Goal: Use online tool/utility: Utilize a website feature to perform a specific function

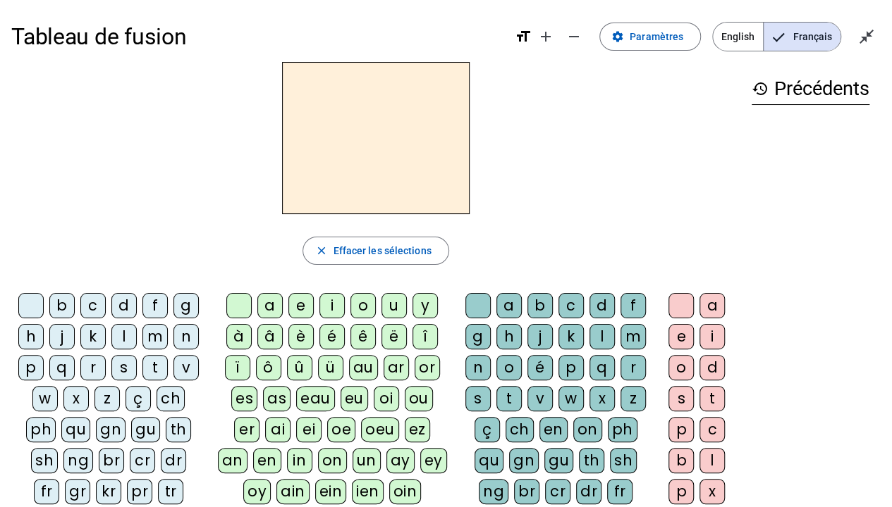
click at [92, 299] on div "c" at bounding box center [92, 305] width 25 height 25
click at [290, 306] on div "e" at bounding box center [300, 305] width 25 height 25
click at [118, 366] on div "s" at bounding box center [123, 367] width 25 height 25
click at [130, 333] on div "l" at bounding box center [123, 336] width 25 height 25
click at [121, 300] on div "d" at bounding box center [123, 305] width 25 height 25
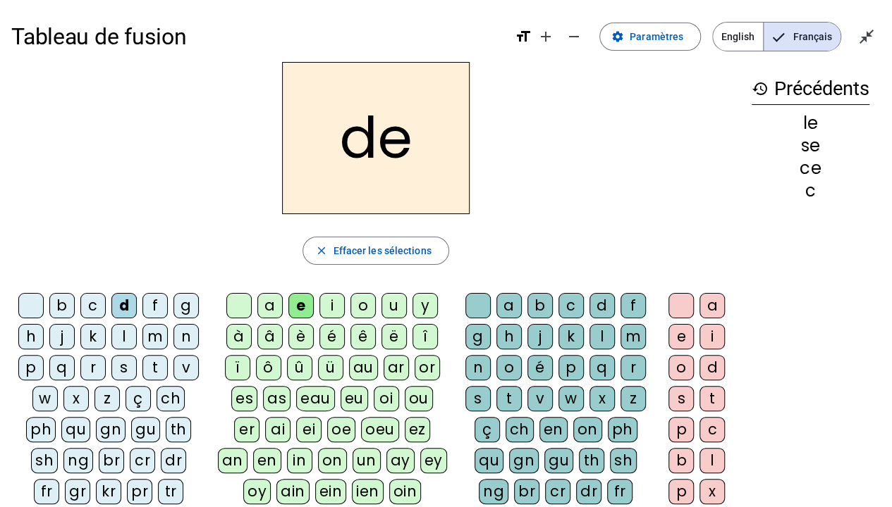
click at [403, 307] on div "u" at bounding box center [393, 305] width 25 height 25
click at [121, 334] on div "l" at bounding box center [123, 336] width 25 height 25
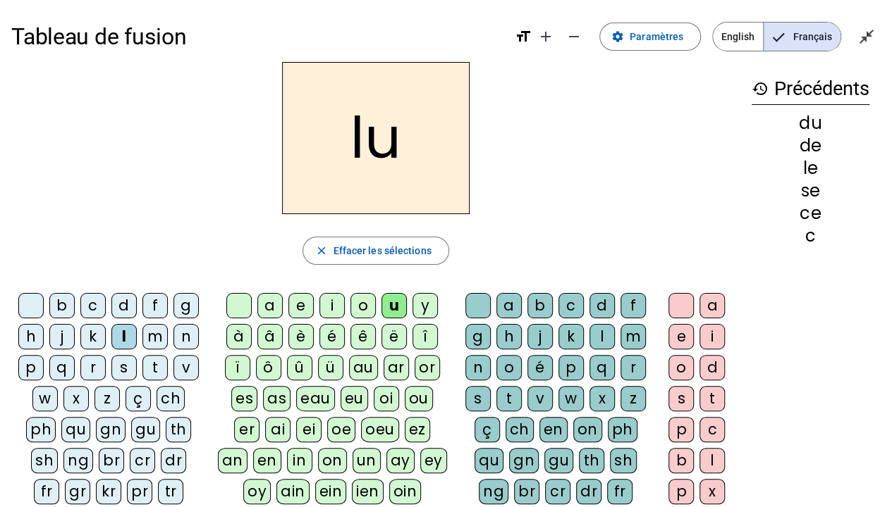
click at [188, 358] on div "v" at bounding box center [185, 367] width 25 height 25
click at [117, 364] on div "s" at bounding box center [123, 367] width 25 height 25
click at [567, 296] on div "c" at bounding box center [570, 305] width 25 height 25
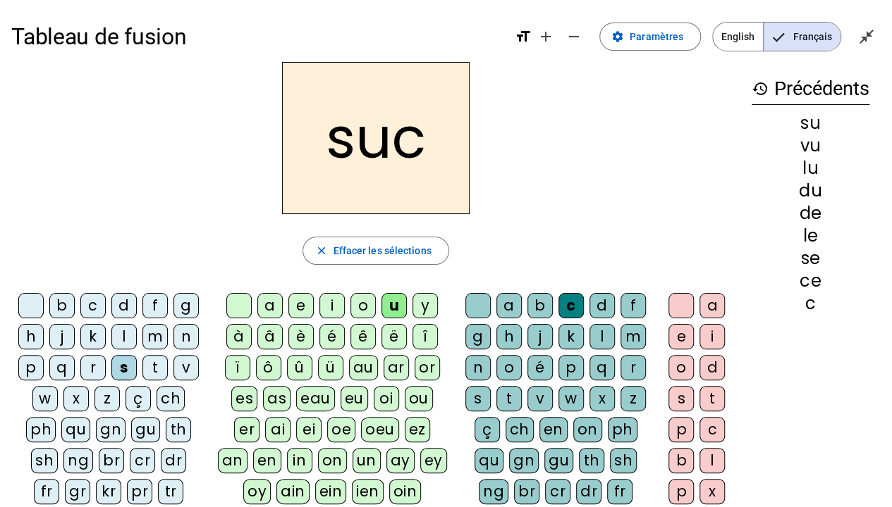
click at [310, 305] on div "e" at bounding box center [300, 305] width 25 height 25
click at [266, 306] on div "a" at bounding box center [269, 305] width 25 height 25
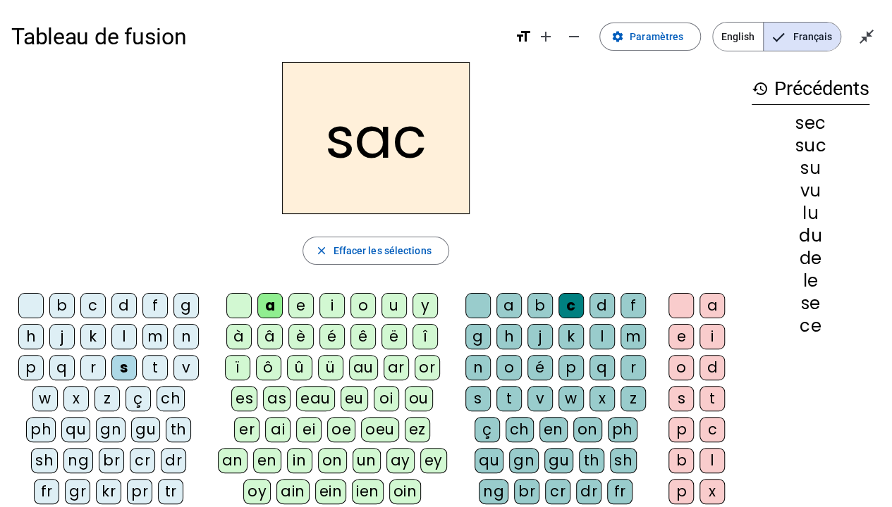
click at [129, 328] on div "l" at bounding box center [123, 336] width 25 height 25
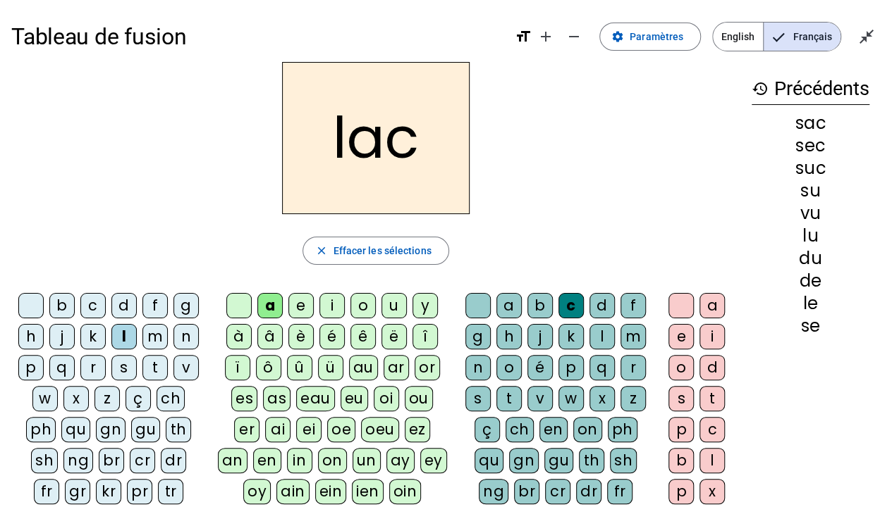
click at [59, 306] on div "b" at bounding box center [61, 305] width 25 height 25
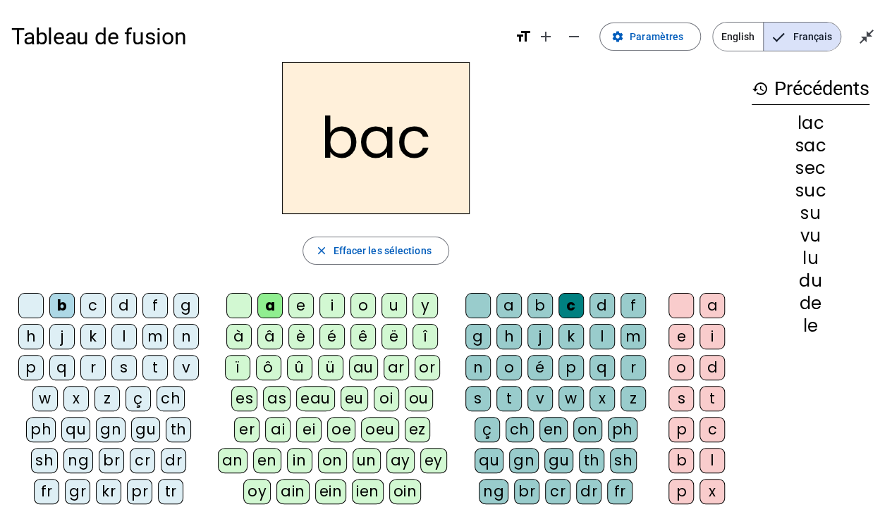
click at [129, 331] on div "l" at bounding box center [123, 336] width 25 height 25
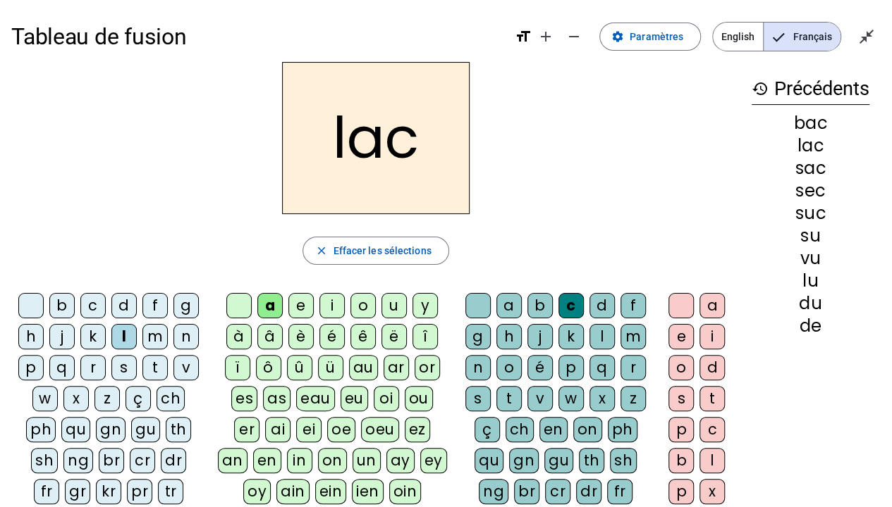
click at [59, 295] on div "b" at bounding box center [61, 305] width 25 height 25
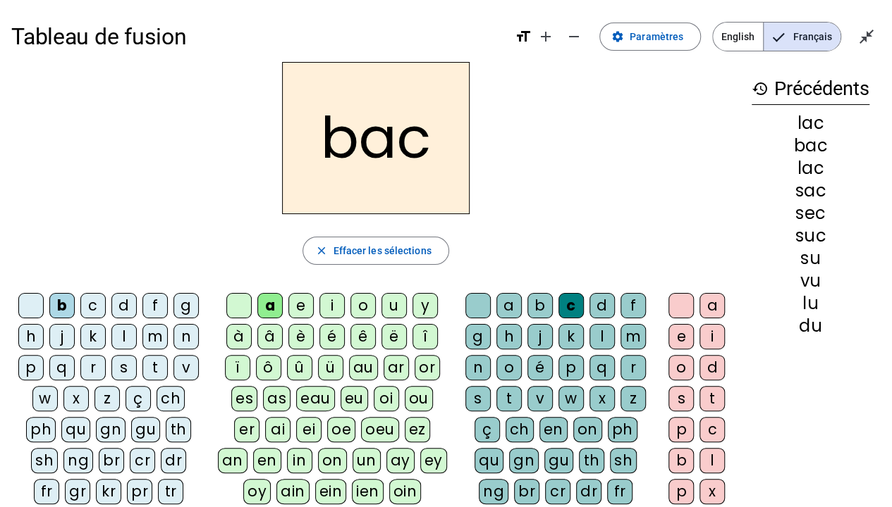
click at [152, 369] on div "t" at bounding box center [154, 367] width 25 height 25
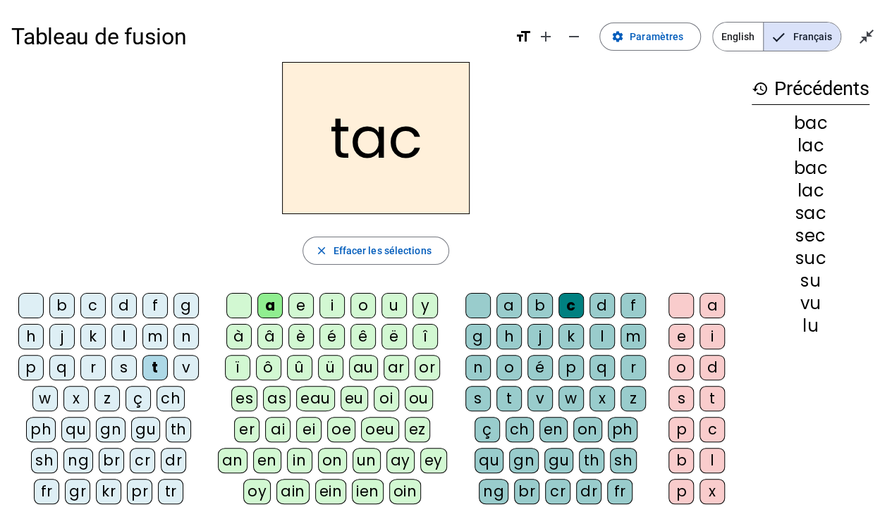
click at [361, 302] on div "o" at bounding box center [362, 305] width 25 height 25
click at [94, 369] on div "r" at bounding box center [92, 367] width 25 height 25
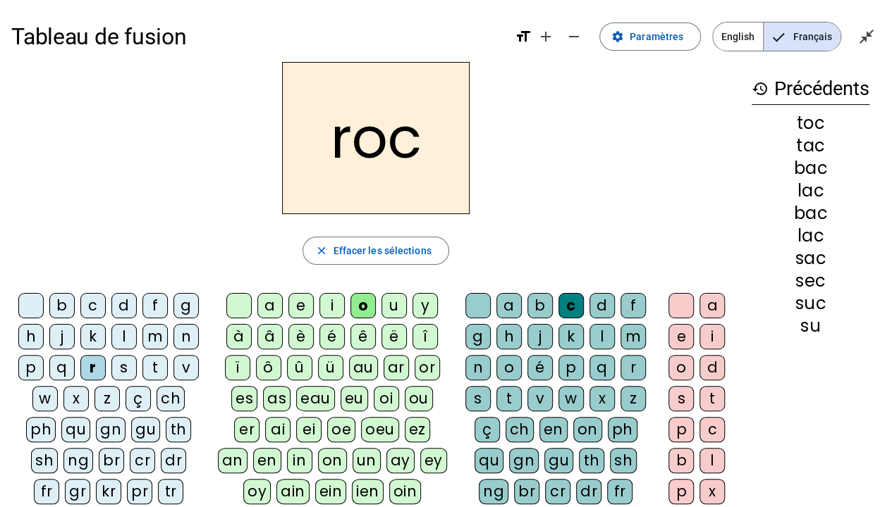
click at [123, 369] on div "s" at bounding box center [123, 367] width 25 height 25
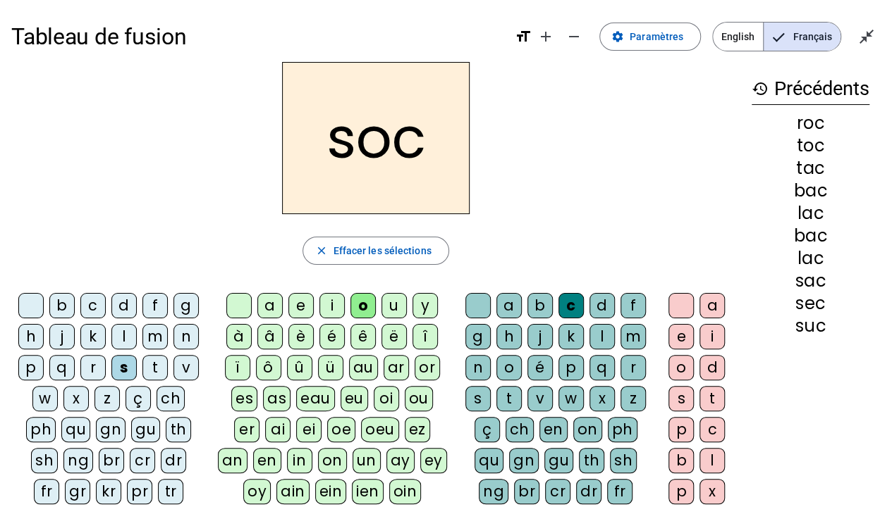
click at [596, 328] on div "l" at bounding box center [601, 336] width 25 height 25
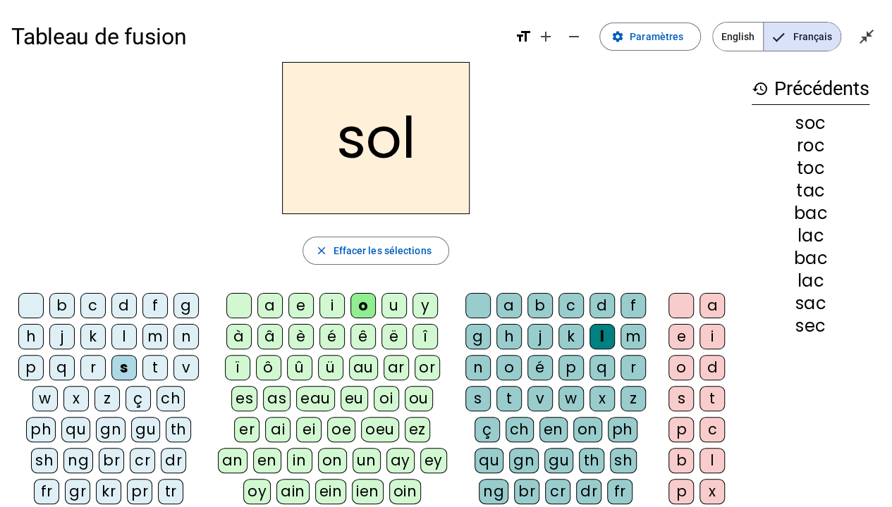
click at [69, 307] on div "b" at bounding box center [61, 305] width 25 height 25
